Goal: Task Accomplishment & Management: Use online tool/utility

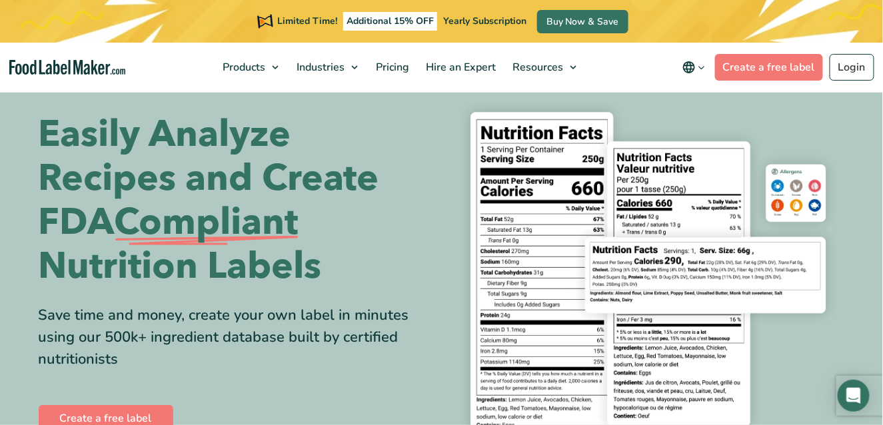
scroll to position [44, 0]
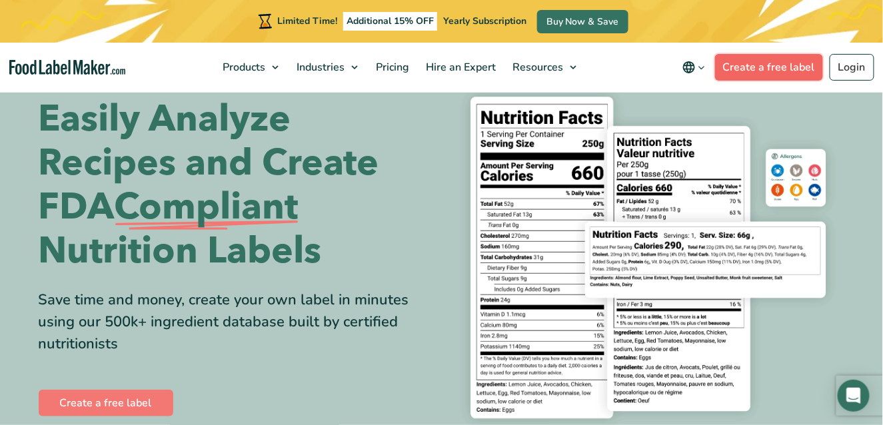
click at [765, 62] on link "Create a free label" at bounding box center [769, 67] width 108 height 27
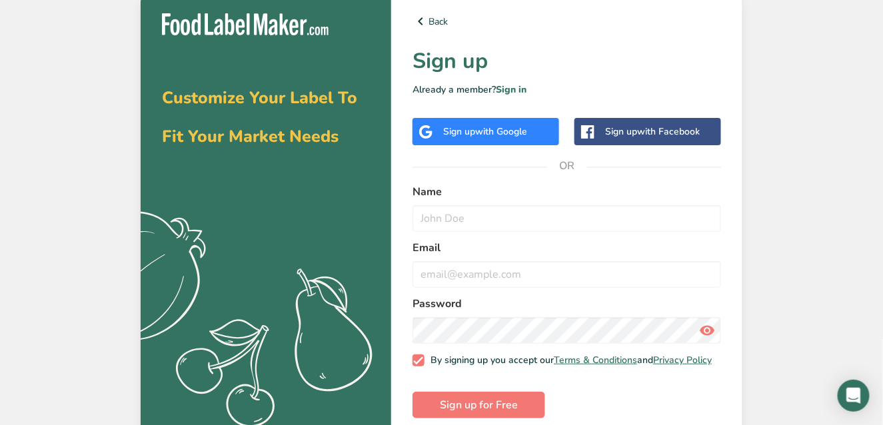
click at [483, 137] on div "Sign up with Google" at bounding box center [485, 132] width 84 height 14
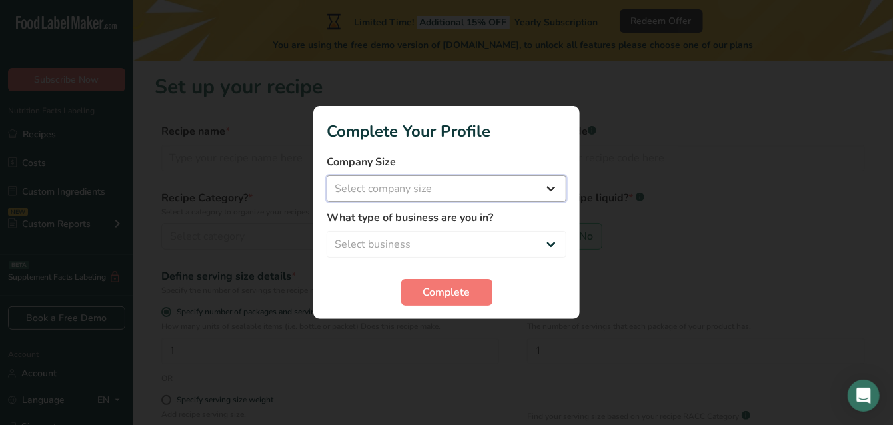
click at [523, 191] on select "Select company size Fewer than 10 Employees 10 to 50 Employees 51 to 500 Employ…" at bounding box center [447, 188] width 240 height 27
select select "1"
click at [327, 175] on select "Select company size Fewer than 10 Employees 10 to 50 Employees 51 to 500 Employ…" at bounding box center [447, 188] width 240 height 27
click at [463, 233] on select "Select business Packaged Food Manufacturer Restaurant & Cafe Bakery Meal Plans …" at bounding box center [447, 244] width 240 height 27
select select "3"
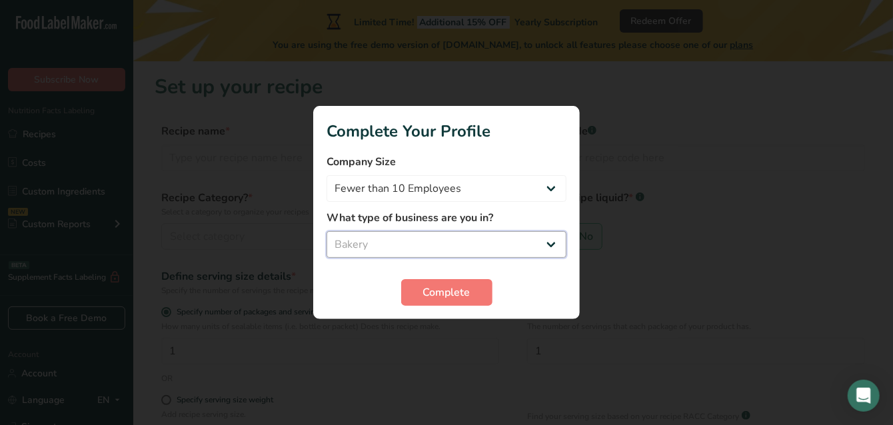
click at [327, 231] on select "Select business Packaged Food Manufacturer Restaurant & Cafe Bakery Meal Plans …" at bounding box center [447, 244] width 240 height 27
click at [433, 293] on span "Complete" at bounding box center [446, 293] width 47 height 16
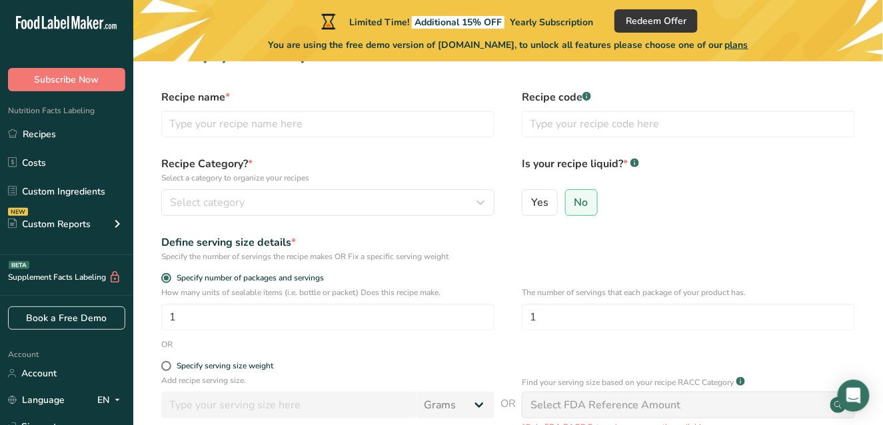
scroll to position [44, 0]
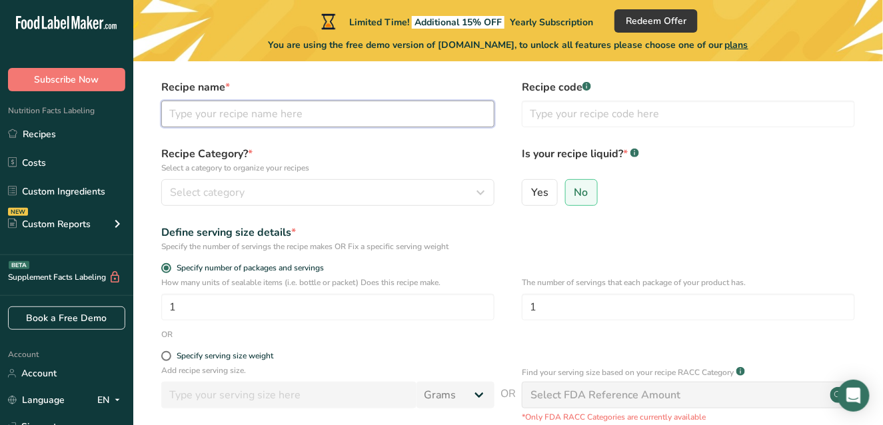
click at [251, 123] on input "text" at bounding box center [327, 114] width 333 height 27
type input "Vanilla Cake"
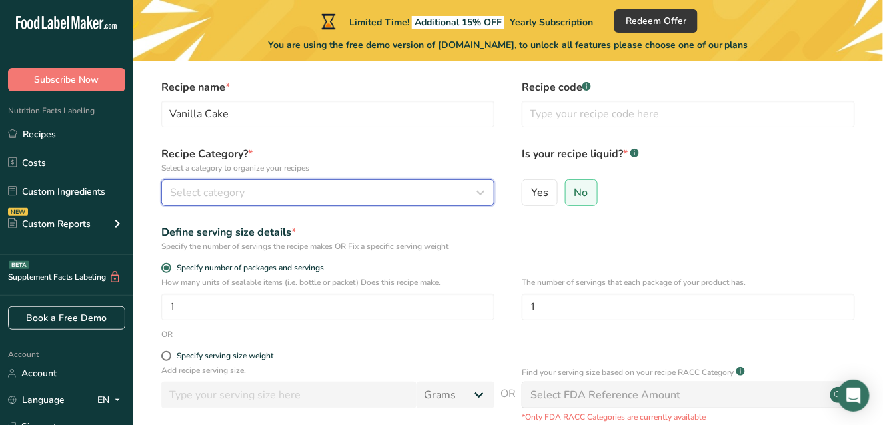
click at [273, 191] on div "Select category" at bounding box center [324, 193] width 308 height 16
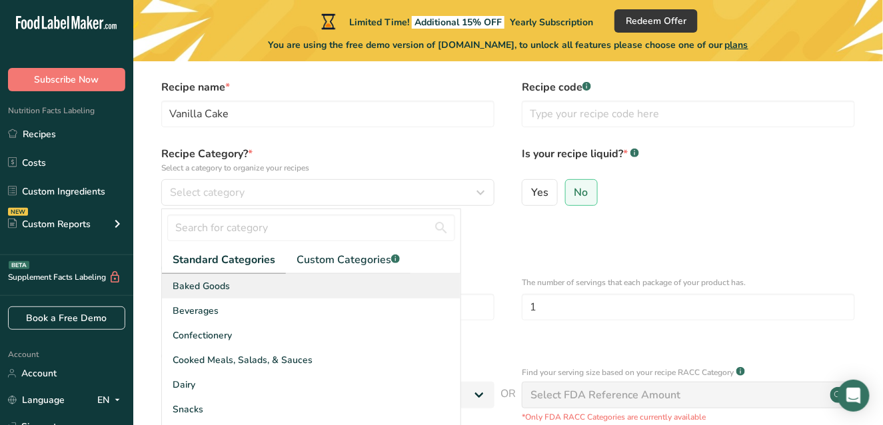
click at [312, 285] on div "Baked Goods" at bounding box center [311, 286] width 299 height 25
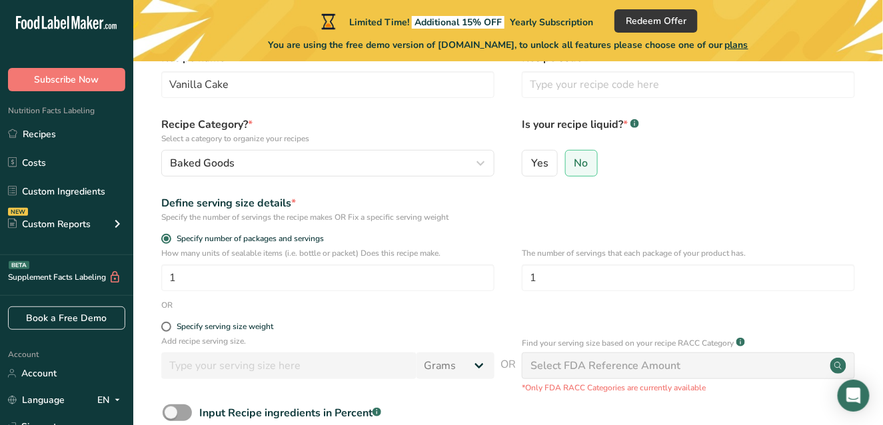
scroll to position [89, 0]
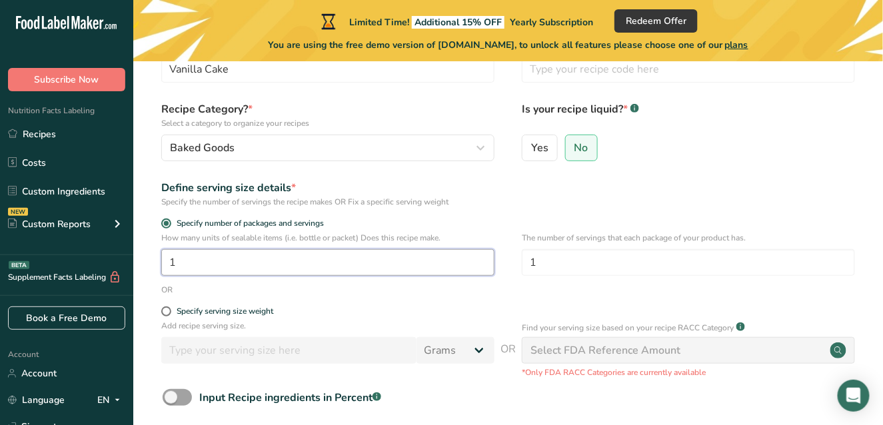
click at [337, 258] on input "1" at bounding box center [327, 262] width 333 height 27
click at [273, 309] on div "Specify serving size weight" at bounding box center [225, 312] width 97 height 10
click at [170, 309] on input "Specify serving size weight" at bounding box center [165, 311] width 9 height 9
radio input "true"
radio input "false"
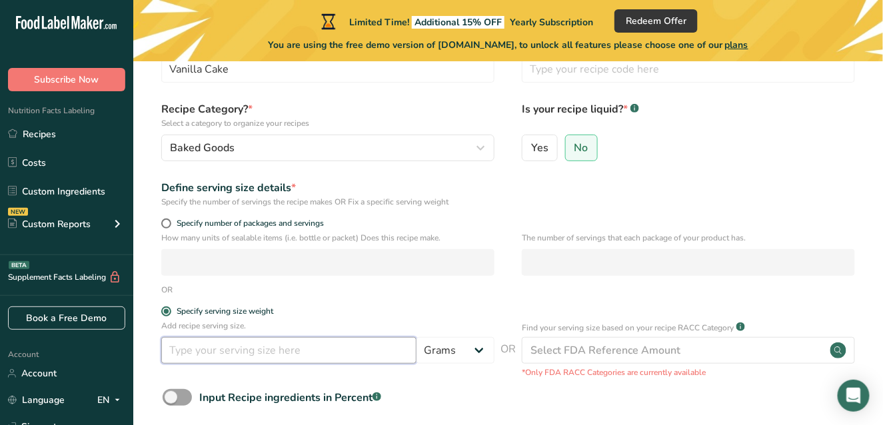
click at [331, 340] on input "number" at bounding box center [288, 350] width 255 height 27
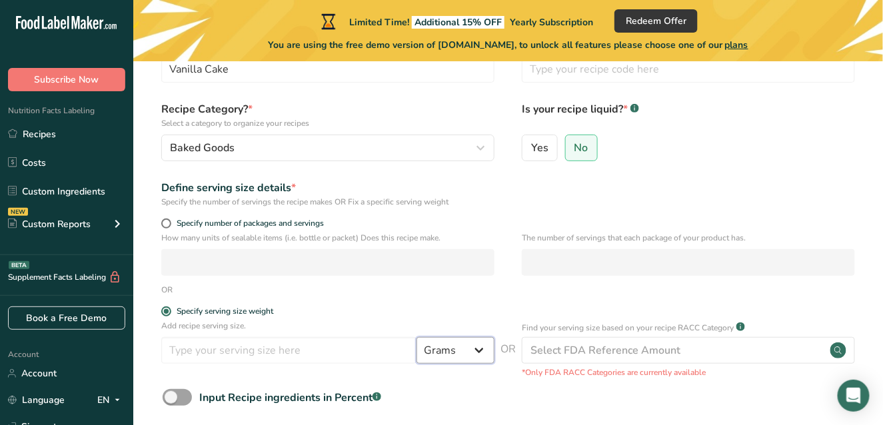
click at [439, 352] on select "Grams kg mg mcg lb oz l mL fl oz tbsp tsp cup qt gallon" at bounding box center [456, 350] width 78 height 27
select select "5"
click at [417, 337] on select "Grams kg mg mcg lb oz l mL fl oz tbsp tsp cup qt gallon" at bounding box center [456, 350] width 78 height 27
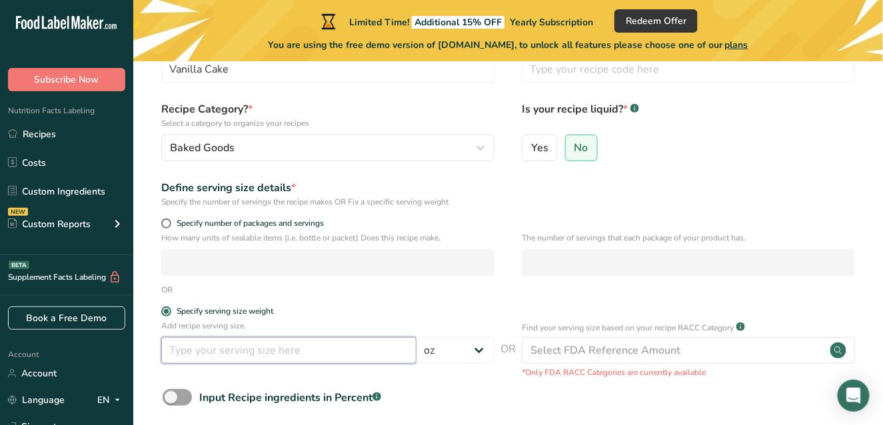
click at [325, 355] on input "number" at bounding box center [288, 350] width 255 height 27
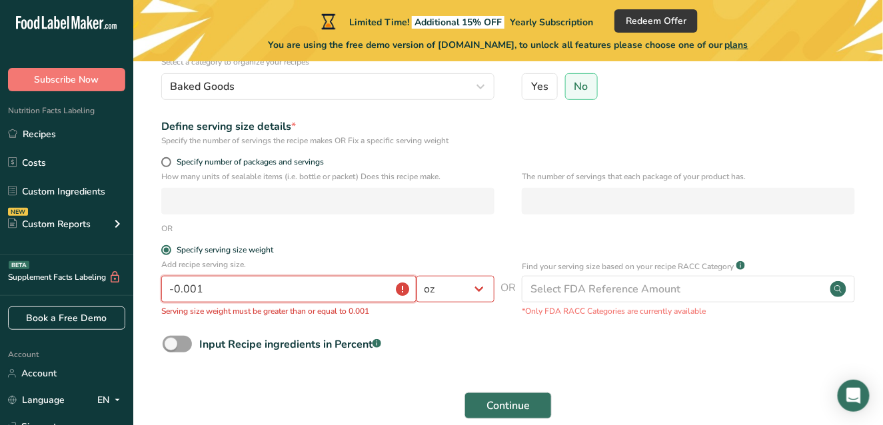
scroll to position [177, 0]
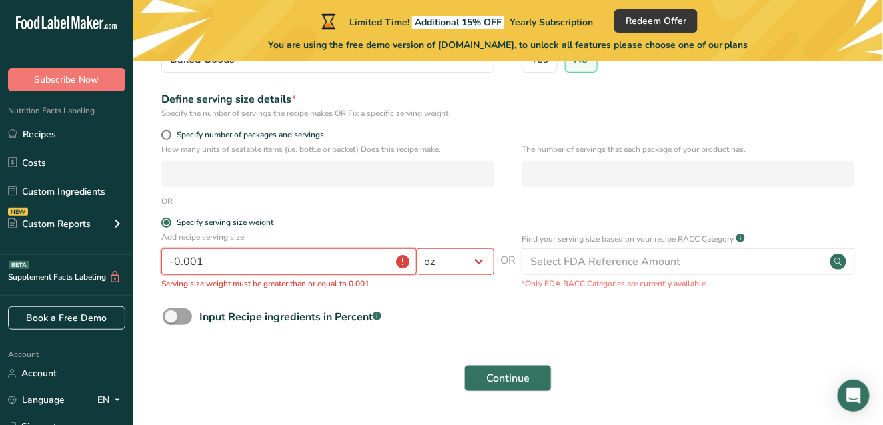
type input "0"
type input "-0.001"
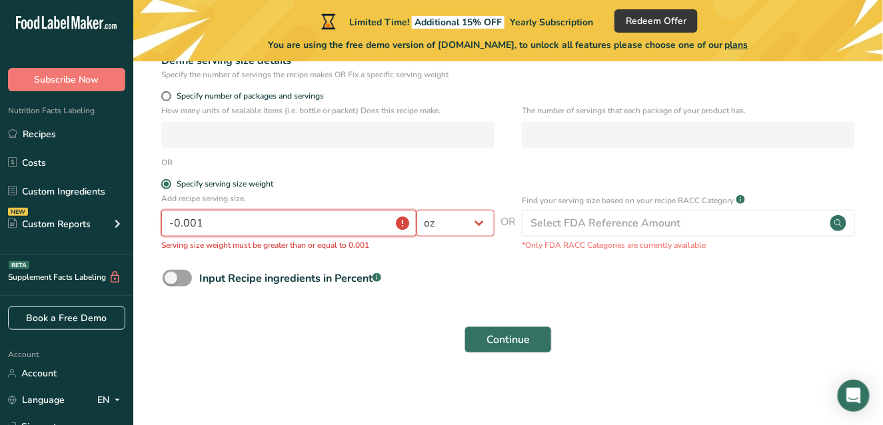
scroll to position [171, 0]
